Goal: Task Accomplishment & Management: Complete application form

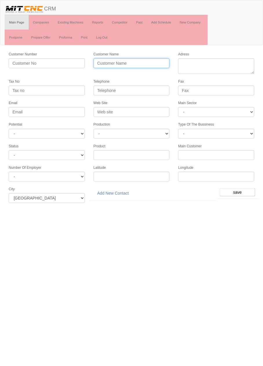
click at [145, 61] on input "Customer Name" at bounding box center [132, 63] width 76 height 10
type input "ERAMOLD PLASTİK KALIP"
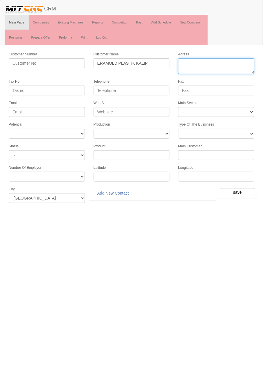
click at [228, 65] on textarea "Adress" at bounding box center [216, 66] width 76 height 16
type textarea "fevziçakmak mahallesi 10756. Sokak no2:d karatay"
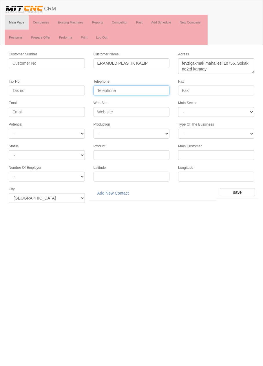
click at [141, 88] on input "Telephone" at bounding box center [132, 91] width 76 height 10
type input "0332 248 8471"
click at [230, 90] on input "Fax" at bounding box center [216, 91] width 76 height 10
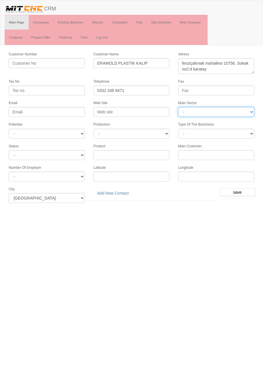
click at [213, 111] on select "- DIE MOLD MACHINERY DEFENCE ELECTRICAL COMPONENTS MEDICAL TOOL MANUFACTURING J…" at bounding box center [216, 112] width 76 height 10
select select "370"
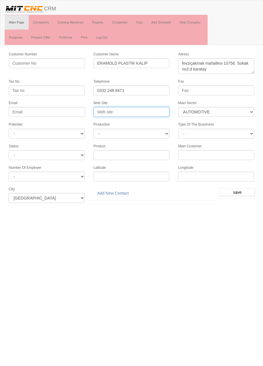
click at [120, 111] on input "Web Site" at bounding box center [132, 112] width 76 height 10
type input "W"
type input "www.eramold.com.tr"
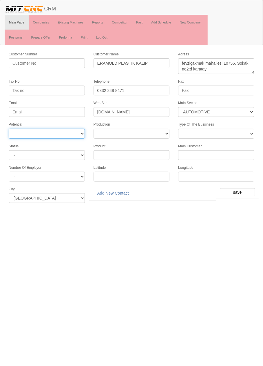
click at [65, 132] on select "- A1 A2 A3 B1 B2 B3 C1 C2 C3" at bounding box center [47, 134] width 76 height 10
select select "5"
click at [240, 188] on input "save" at bounding box center [237, 192] width 35 height 8
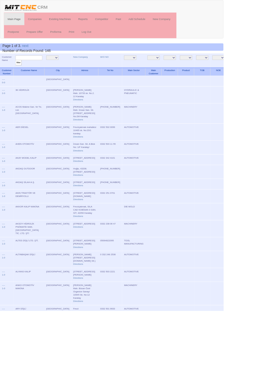
click at [44, 68] on input "text" at bounding box center [34, 68] width 32 height 6
type input "eram"
click at [18, 71] on input "filter" at bounding box center [21, 74] width 7 height 6
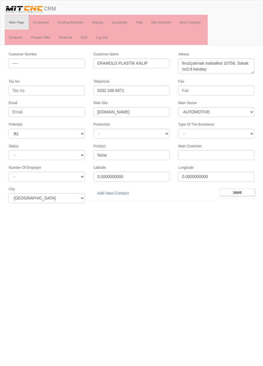
select select "370"
select select "5"
click at [123, 189] on link "Add New Contact" at bounding box center [113, 193] width 39 height 10
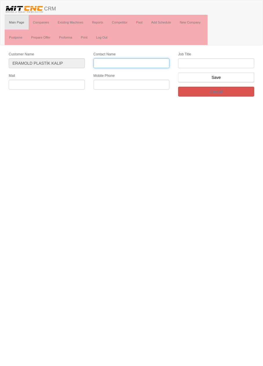
click at [146, 65] on input "Contact Name" at bounding box center [132, 63] width 76 height 10
type input "Ali kanar"
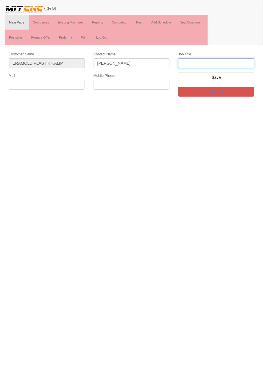
click at [222, 62] on input "text" at bounding box center [216, 63] width 76 height 10
type input "genel müdür"
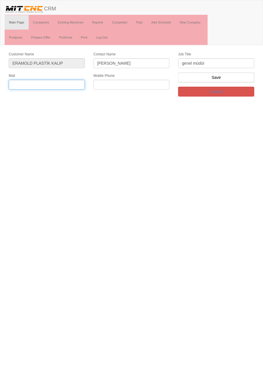
click at [58, 83] on input "text" at bounding box center [47, 85] width 76 height 10
type input "[EMAIL_ADDRESS][DOMAIN_NAME]"
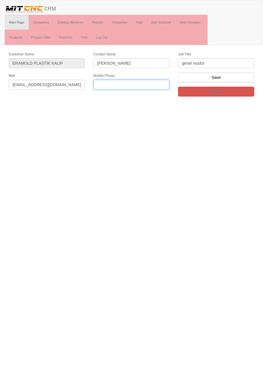
click at [146, 83] on input "text" at bounding box center [132, 85] width 76 height 10
type input "0536 481 8471"
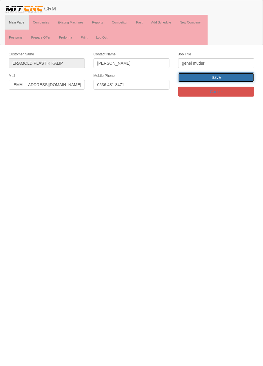
click at [232, 77] on input "Save" at bounding box center [216, 77] width 76 height 10
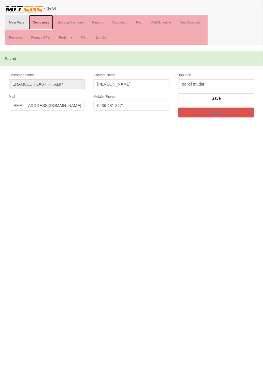
click at [39, 22] on link "Companies" at bounding box center [41, 22] width 25 height 14
click at [262, 90] on form "Customer Name [PERSON_NAME] KALIP Contact Name [PERSON_NAME] Job Title genel mü…" at bounding box center [131, 97] width 263 height 50
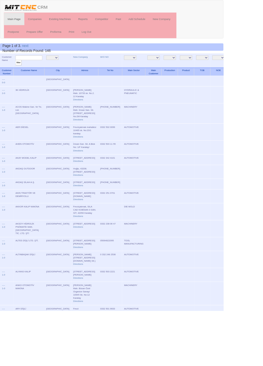
click at [34, 68] on input "text" at bounding box center [34, 68] width 32 height 6
type input "fera"
click at [18, 71] on input "filter" at bounding box center [21, 74] width 7 height 6
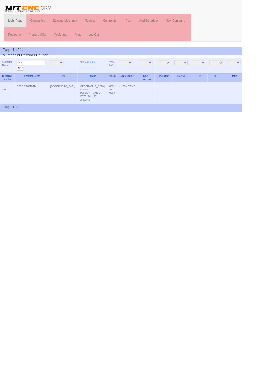
click at [46, 68] on input "fera" at bounding box center [34, 68] width 32 height 6
type input "Uğurlu"
click at [18, 71] on input "filter" at bounding box center [21, 74] width 7 height 6
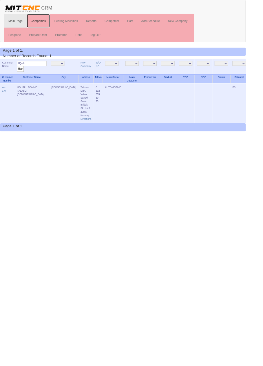
click at [46, 21] on link "Companies" at bounding box center [41, 22] width 25 height 14
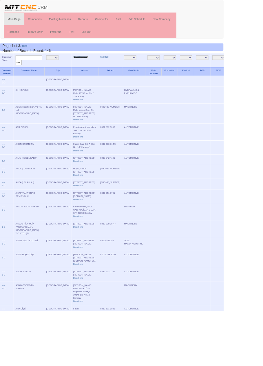
click at [86, 66] on link "New Company" at bounding box center [94, 67] width 17 height 3
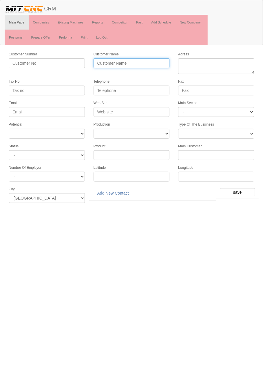
click at [153, 64] on input "Customer Name" at bounding box center [132, 63] width 76 height 10
type input "UĞURLU MAKİNA KALIP"
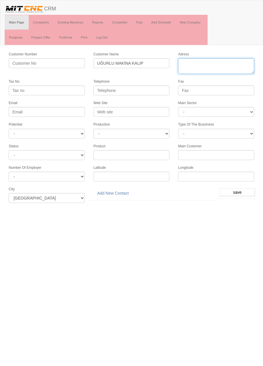
click at [233, 64] on textarea "Adress" at bounding box center [216, 66] width 76 height 16
type textarea "[STREET_ADDRESS]"
click at [149, 100] on div "Web Site" at bounding box center [131, 108] width 85 height 17
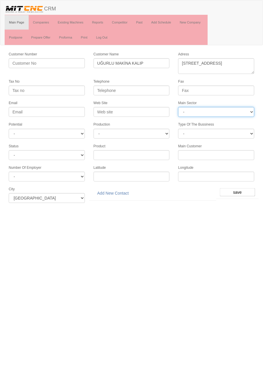
click at [240, 111] on select "- DIE MOLD MACHINERY DEFENCE ELECTRICAL COMPONENTS MEDICAL TOOL MANUFACTURING J…" at bounding box center [216, 112] width 76 height 10
select select "370"
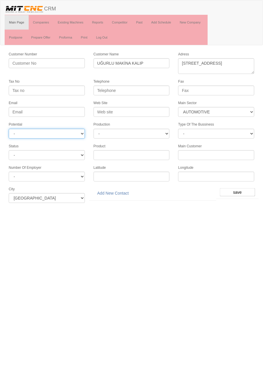
click at [73, 134] on select "- A1 A2 A3 B1 B2 B3 C1 C2 C3" at bounding box center [47, 134] width 76 height 10
select select "5"
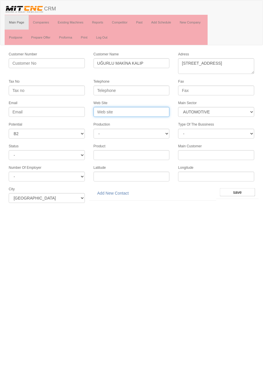
click at [159, 114] on input "Web Site" at bounding box center [132, 112] width 76 height 10
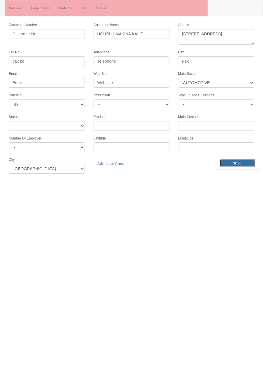
click at [241, 188] on input "save" at bounding box center [237, 192] width 35 height 8
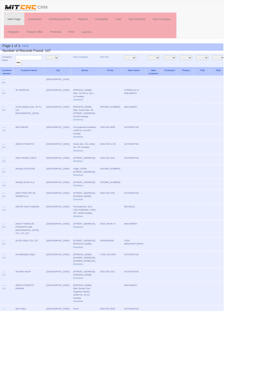
click at [44, 68] on input "text" at bounding box center [34, 68] width 32 height 6
type input "Uğurl"
click at [18, 71] on input "filter" at bounding box center [21, 74] width 7 height 6
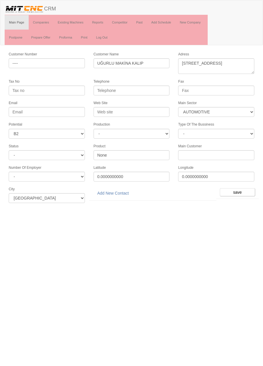
select select "370"
select select "5"
click at [120, 189] on link "Add New Contact" at bounding box center [113, 193] width 39 height 10
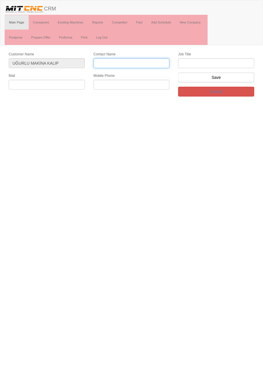
click at [153, 64] on input "Contact Name" at bounding box center [132, 63] width 76 height 10
type input "Ahmet Uğurlu"
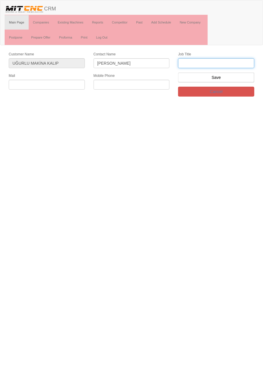
click at [238, 64] on input "text" at bounding box center [216, 63] width 76 height 10
type input "firma sahibi"
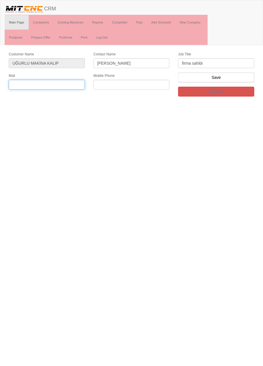
click at [74, 84] on input "text" at bounding box center [47, 85] width 76 height 10
type input "mugurlumakina@gmail.com"
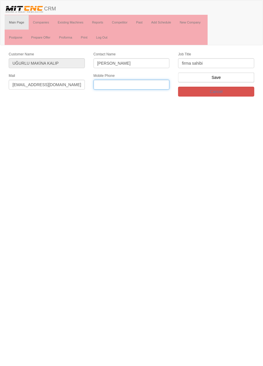
click at [158, 83] on input "text" at bounding box center [132, 85] width 76 height 10
type input "0537 934 8657"
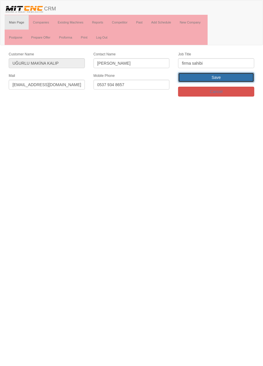
click at [240, 78] on input "Save" at bounding box center [216, 77] width 76 height 10
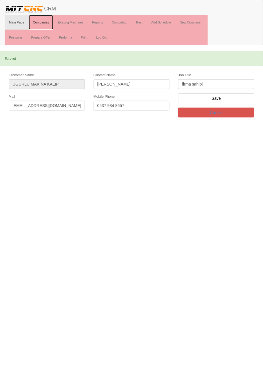
click at [44, 22] on link "Companies" at bounding box center [41, 22] width 25 height 14
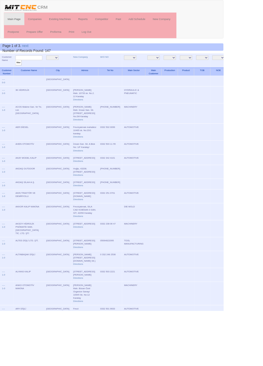
click at [41, 69] on input "text" at bounding box center [34, 68] width 32 height 6
type input "[PERSON_NAME]"
click at [18, 71] on input "filter" at bounding box center [21, 74] width 7 height 6
